Goal: Navigation & Orientation: Find specific page/section

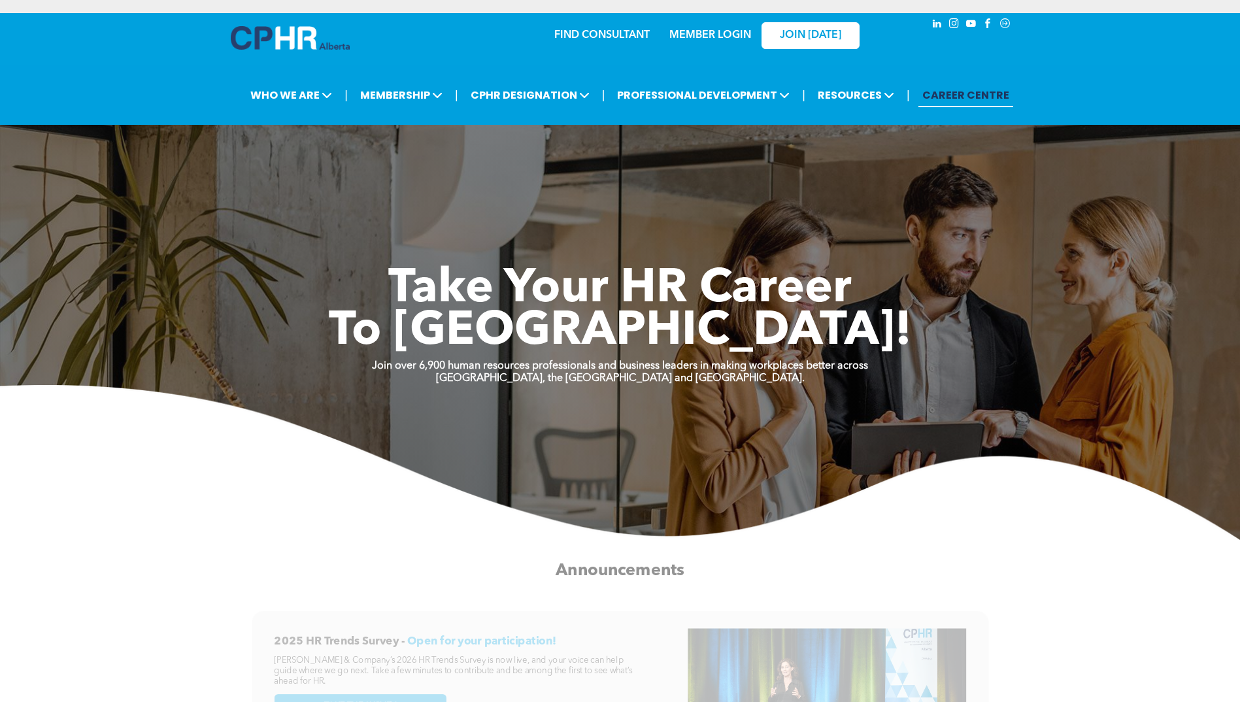
click at [725, 33] on link "MEMBER LOGIN" at bounding box center [710, 35] width 82 height 10
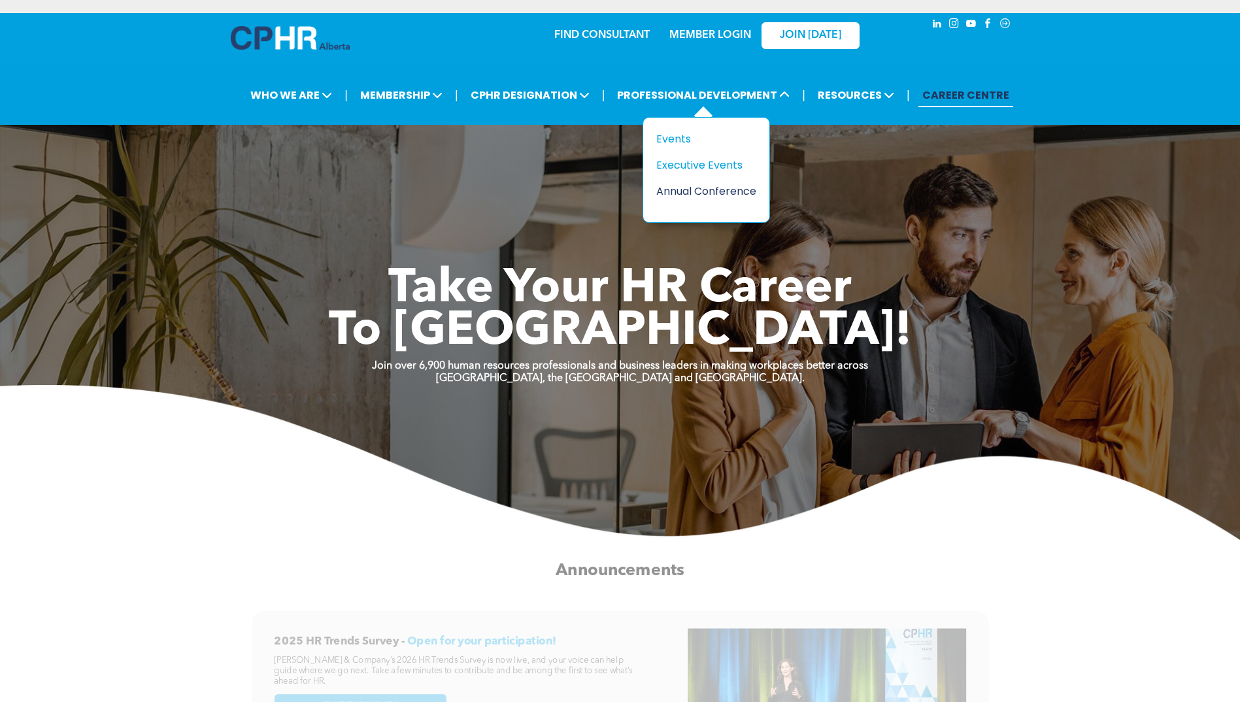
click at [678, 191] on div "Annual Conference" at bounding box center [701, 191] width 90 height 16
